Goal: Information Seeking & Learning: Learn about a topic

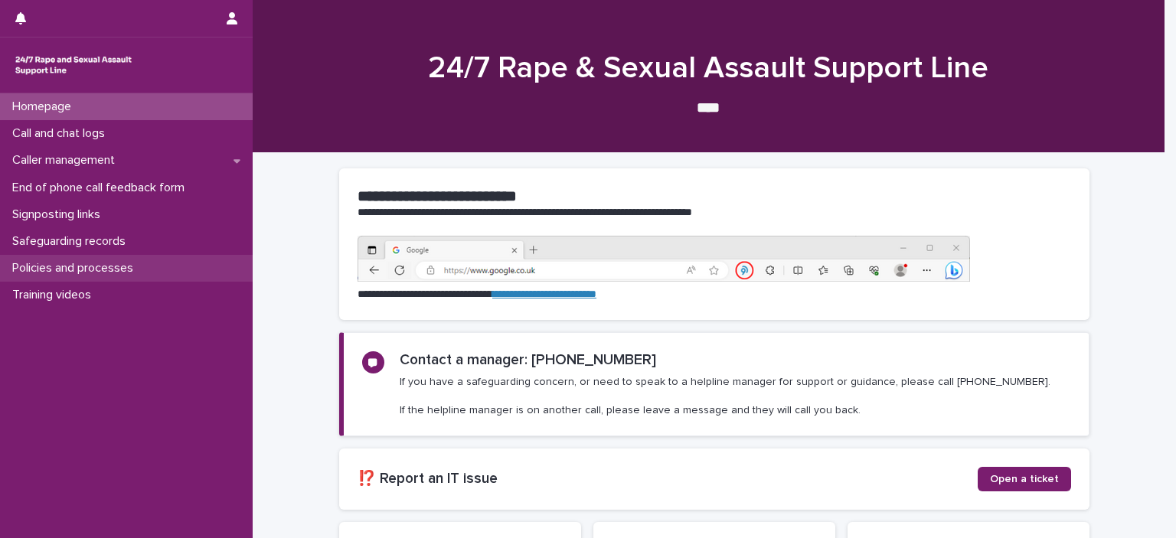
click at [135, 263] on p "Policies and processes" at bounding box center [75, 268] width 139 height 15
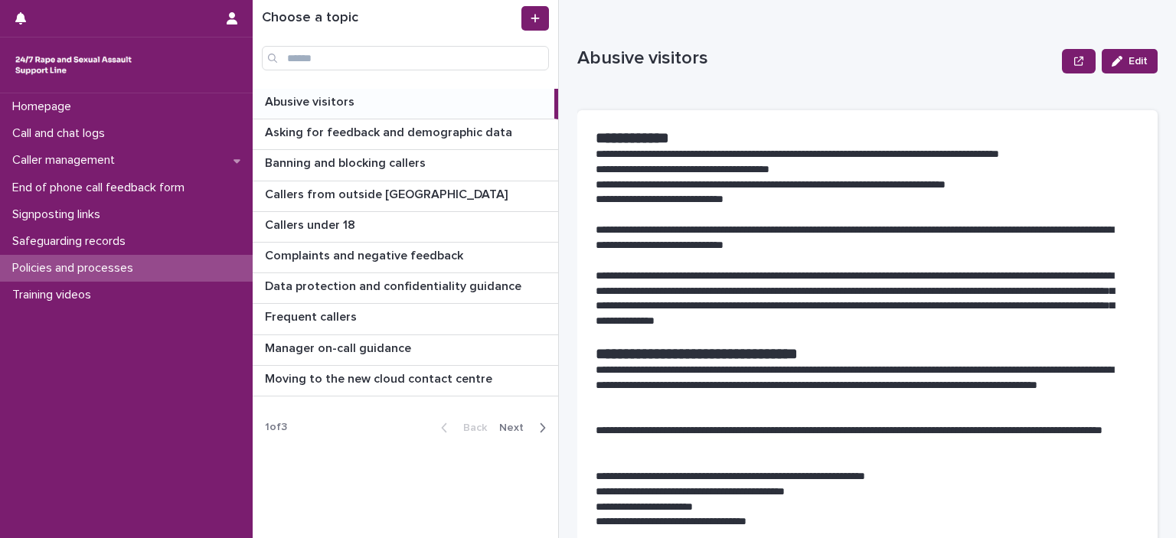
click at [519, 417] on div "Back Next" at bounding box center [493, 428] width 129 height 38
click at [542, 434] on div "Back Next" at bounding box center [493, 428] width 129 height 38
click at [540, 421] on icon "button" at bounding box center [542, 428] width 7 height 14
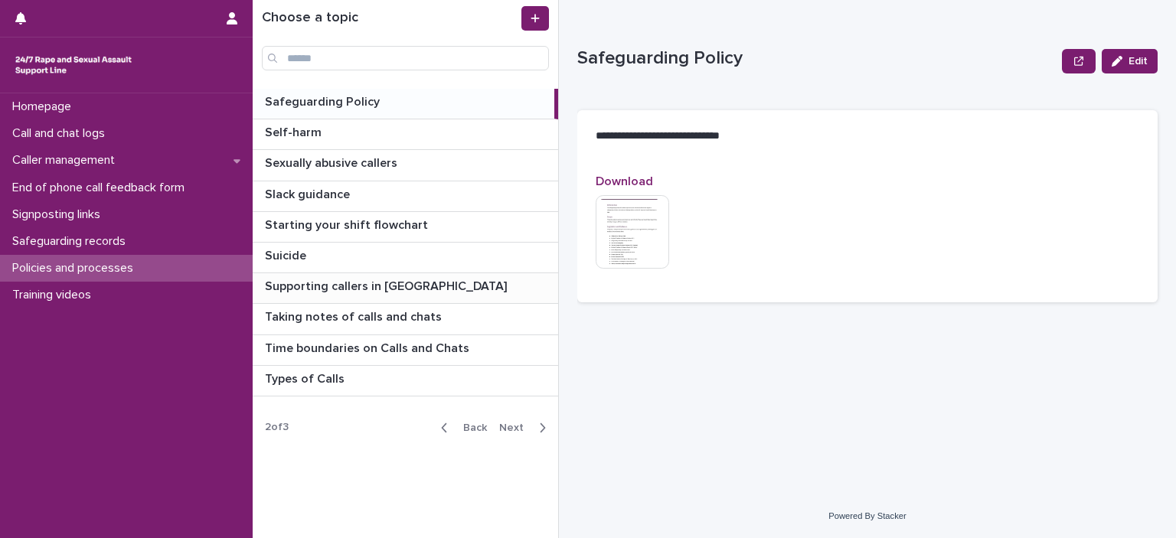
click at [385, 287] on p "Supporting callers in [GEOGRAPHIC_DATA]" at bounding box center [387, 285] width 245 height 18
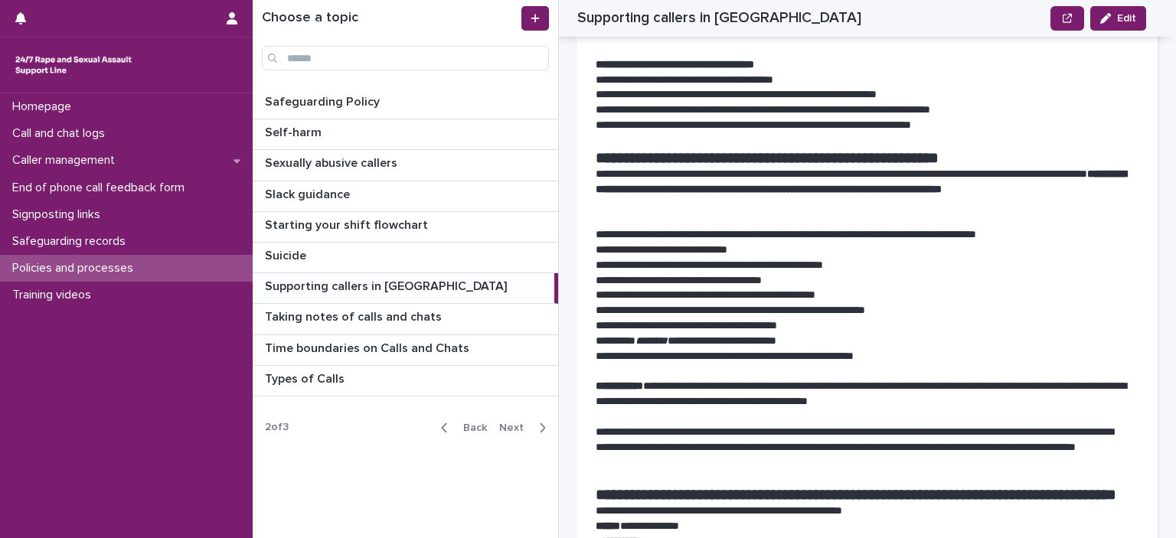
scroll to position [966, 0]
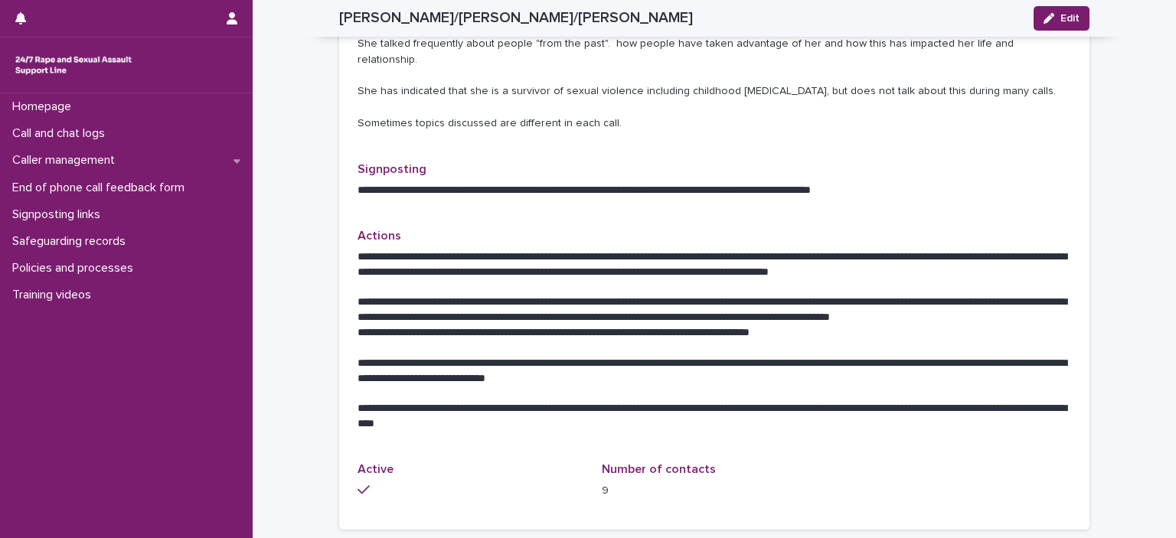
scroll to position [744, 0]
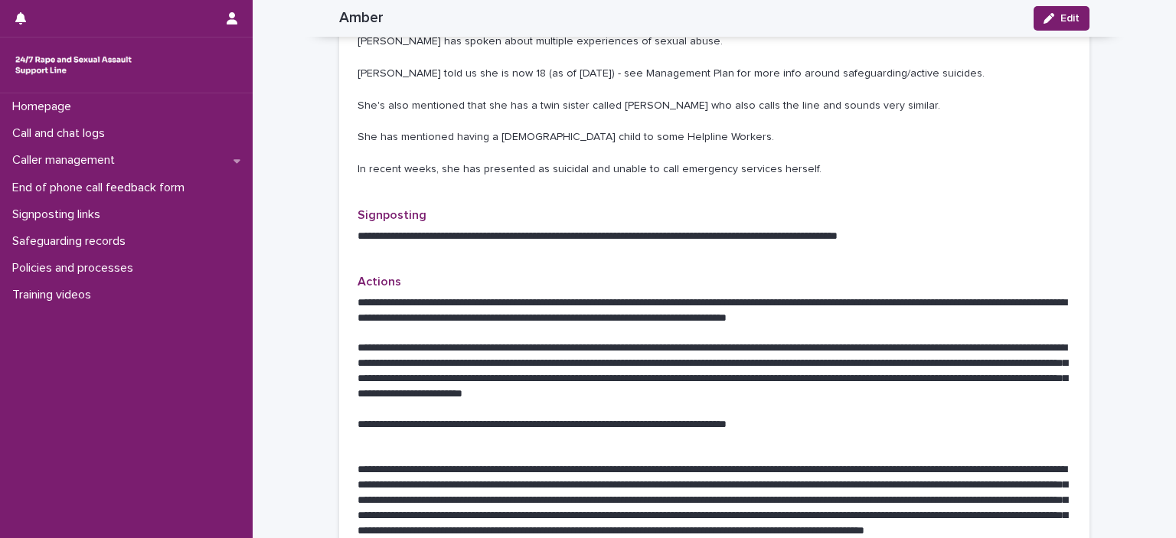
scroll to position [592, 0]
